Goal: Task Accomplishment & Management: Use online tool/utility

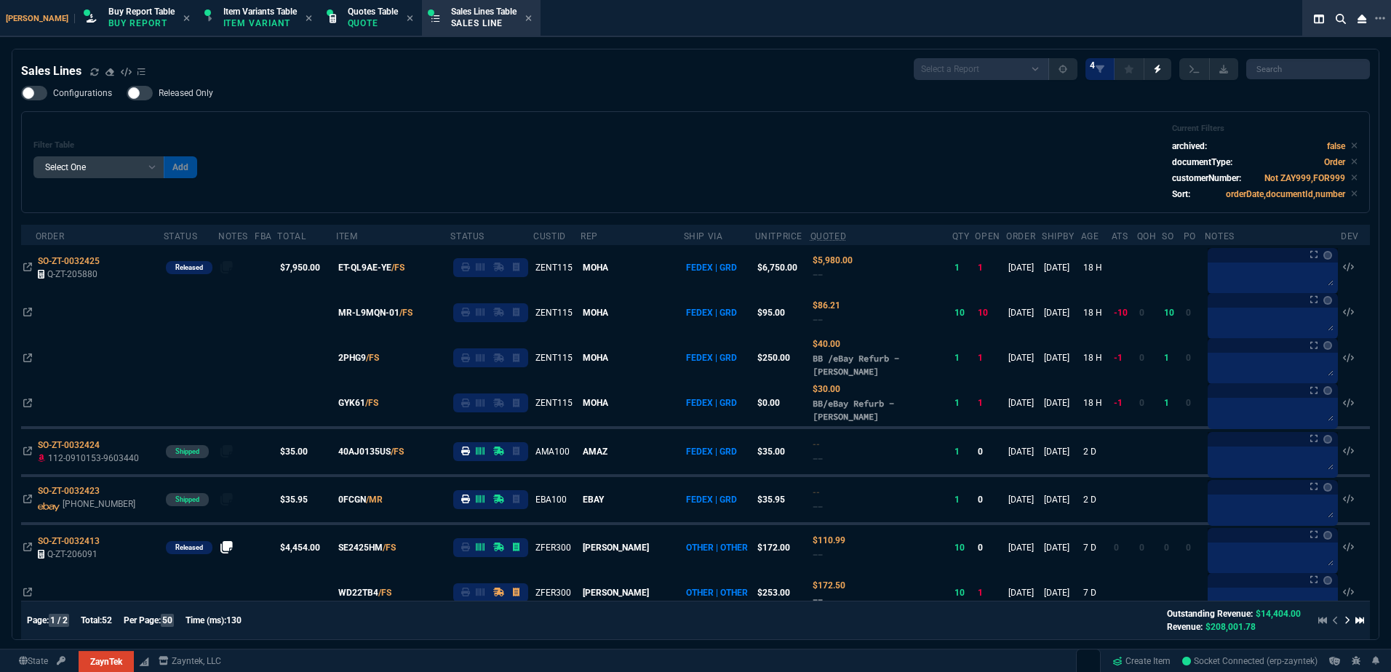
select select "1: BROV"
select select
drag, startPoint x: 95, startPoint y: 70, endPoint x: 719, endPoint y: 625, distance: 835.1
click at [95, 69] on icon at bounding box center [94, 71] width 8 height 7
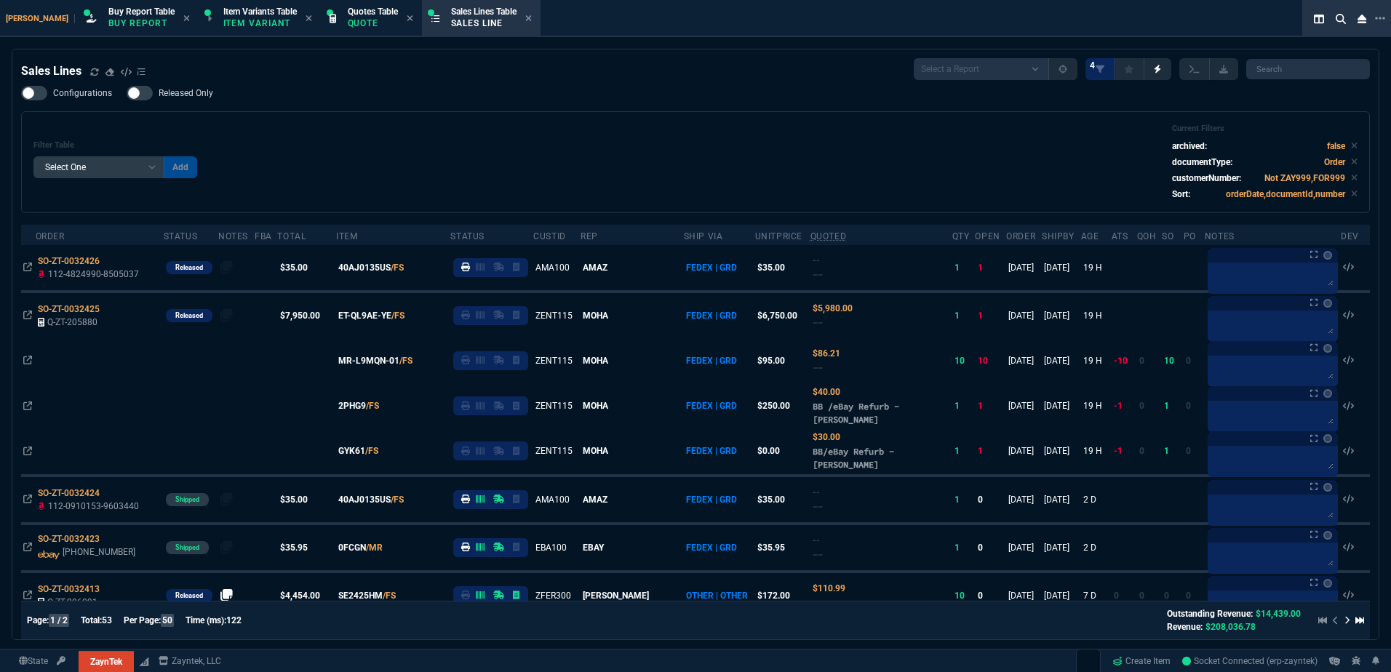
click at [87, 73] on div "Sales Lines" at bounding box center [83, 71] width 124 height 17
click at [95, 75] on icon at bounding box center [94, 72] width 9 height 9
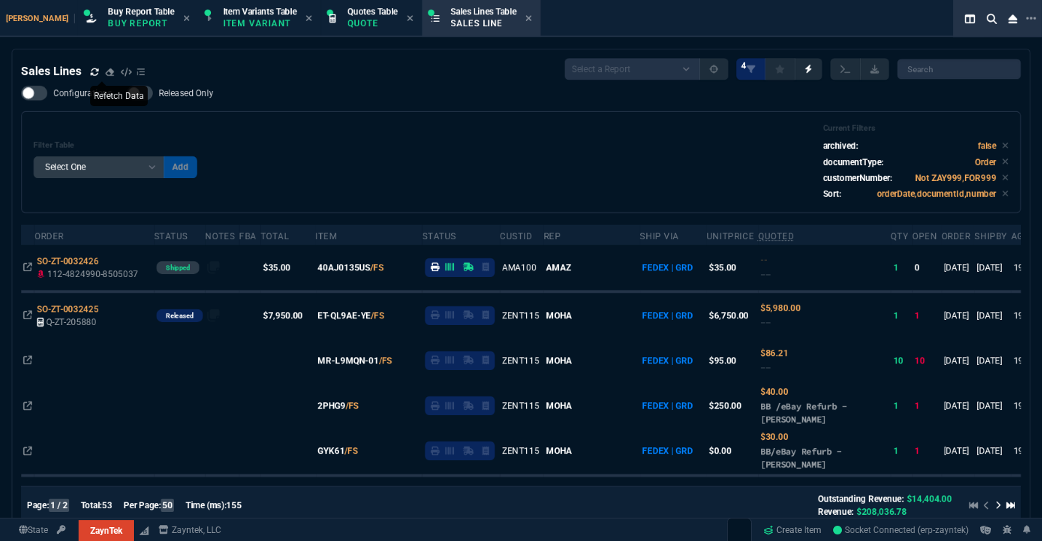
click at [93, 72] on icon at bounding box center [94, 72] width 9 height 9
